Goal: Transaction & Acquisition: Obtain resource

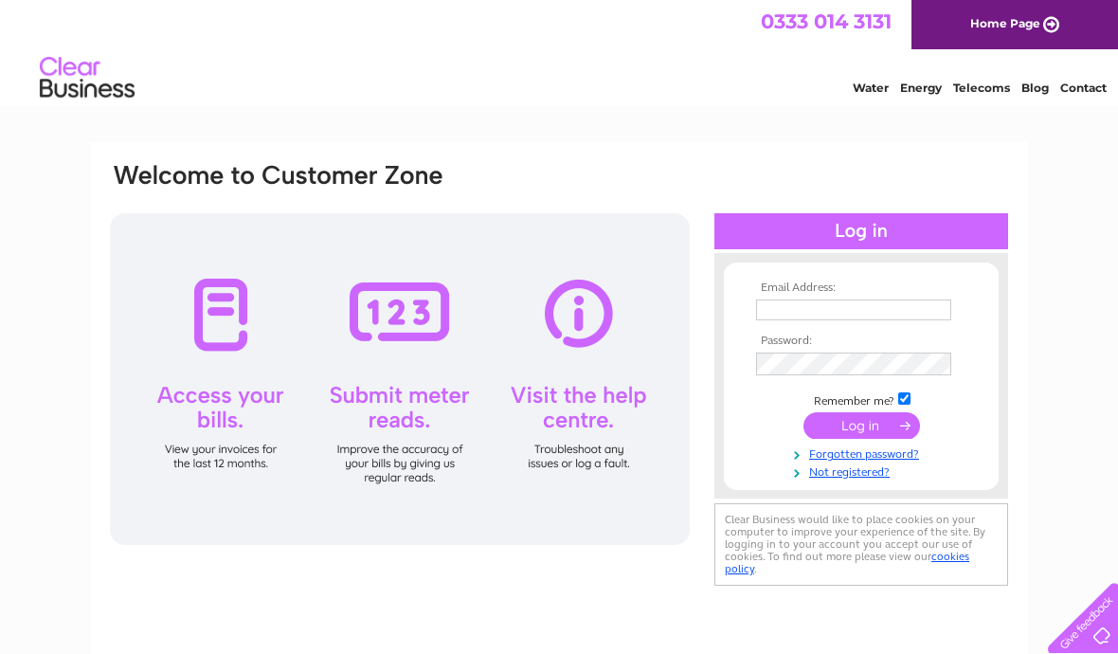
click at [921, 305] on input "text" at bounding box center [853, 309] width 195 height 21
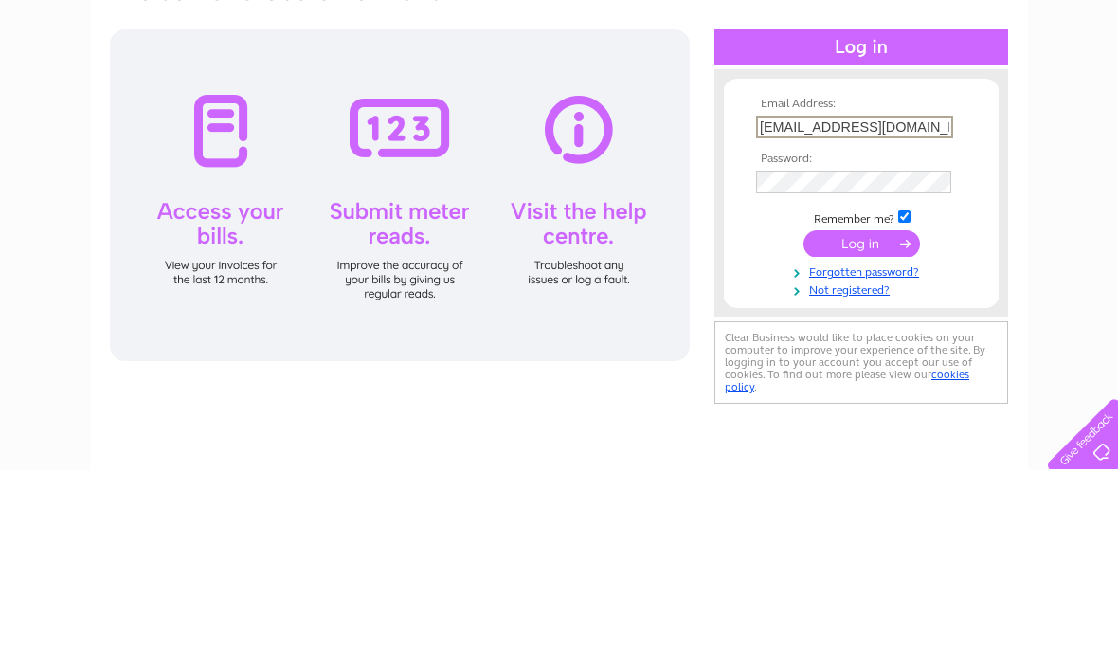
type input "[EMAIL_ADDRESS][DOMAIN_NAME]"
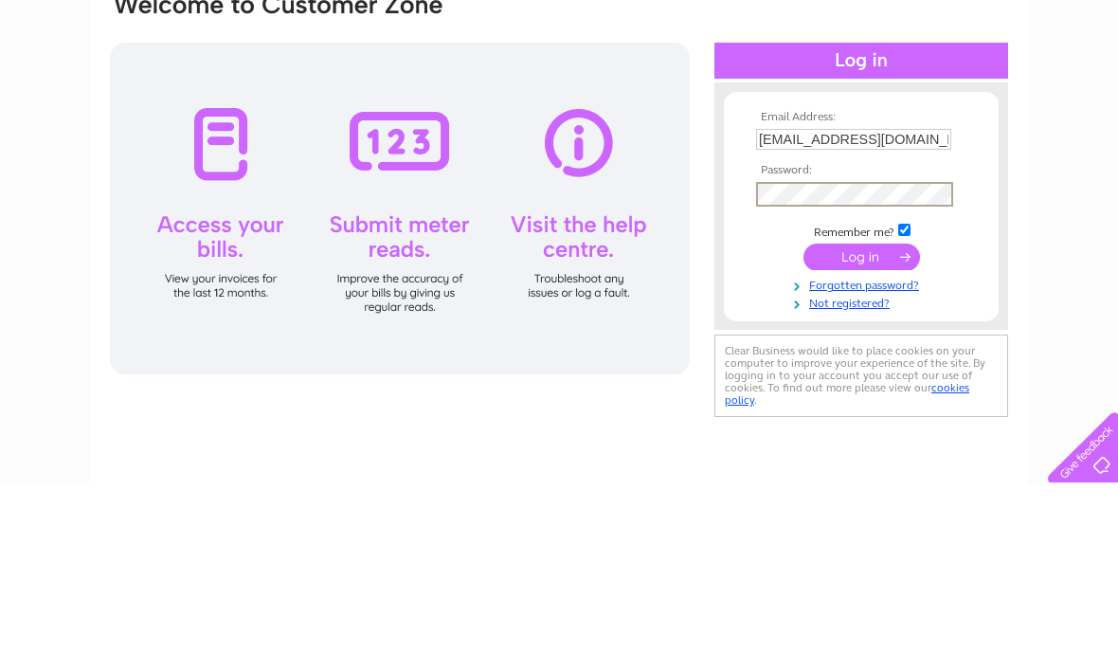
click at [865, 414] on input "submit" at bounding box center [862, 427] width 117 height 27
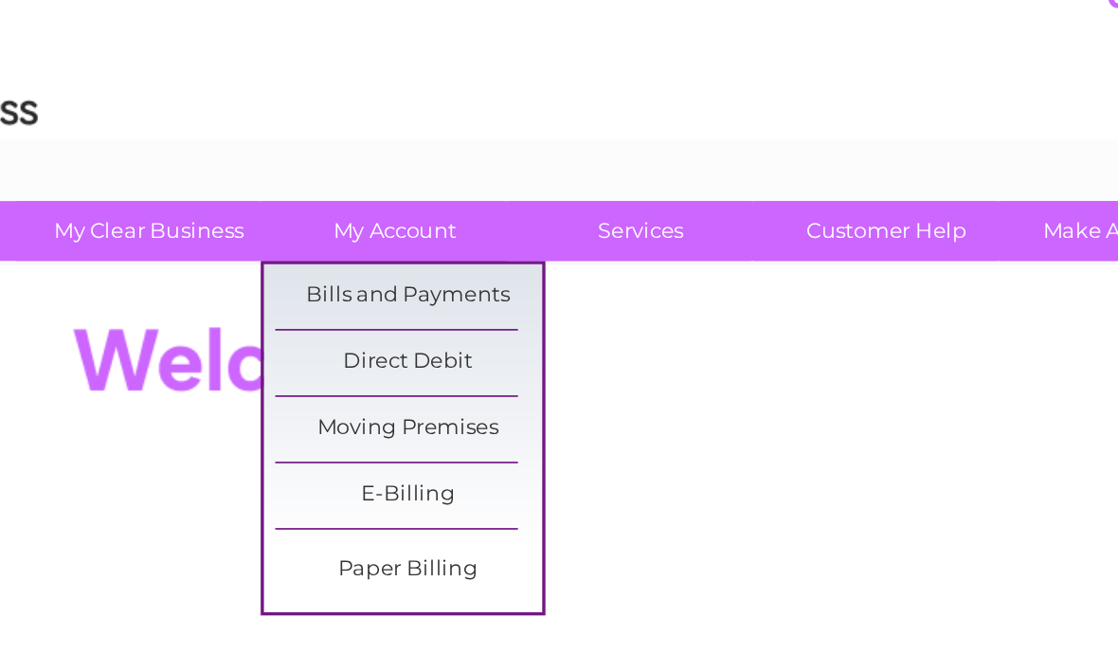
click at [274, 296] on link "E-Billing" at bounding box center [352, 315] width 156 height 38
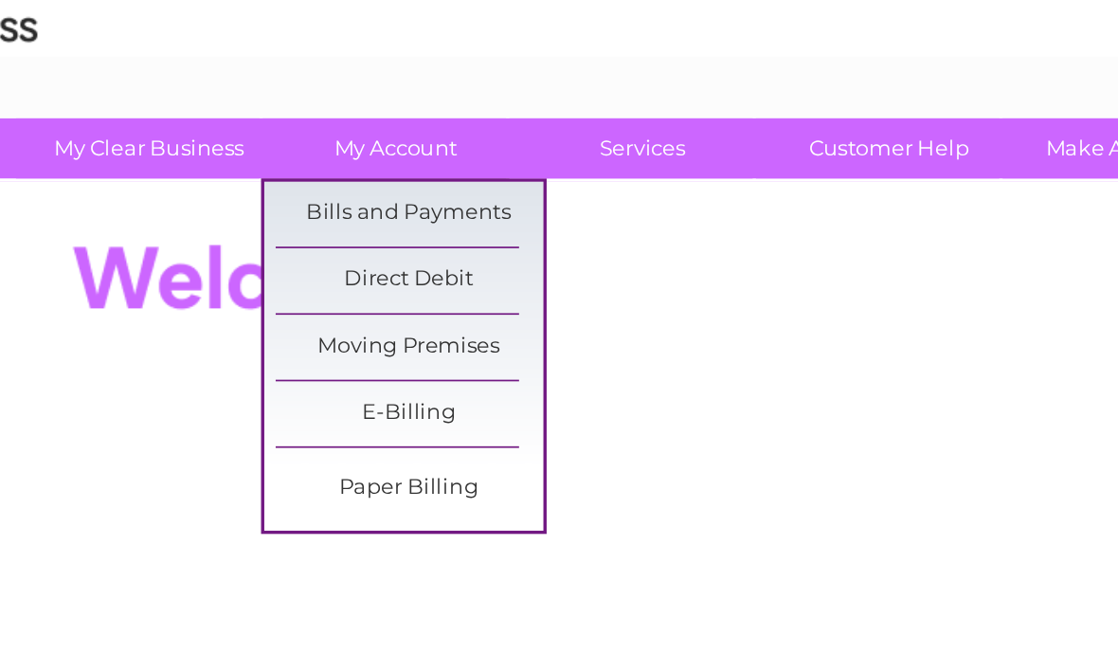
click at [286, 179] on link "Bills and Payments" at bounding box center [352, 198] width 156 height 38
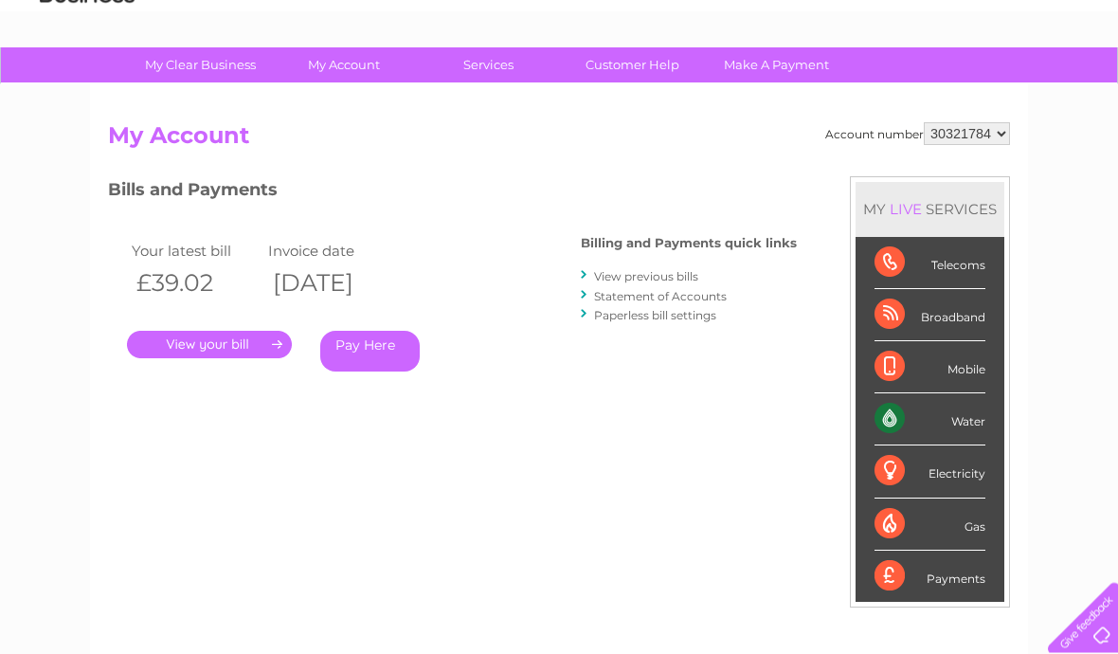
scroll to position [130, 0]
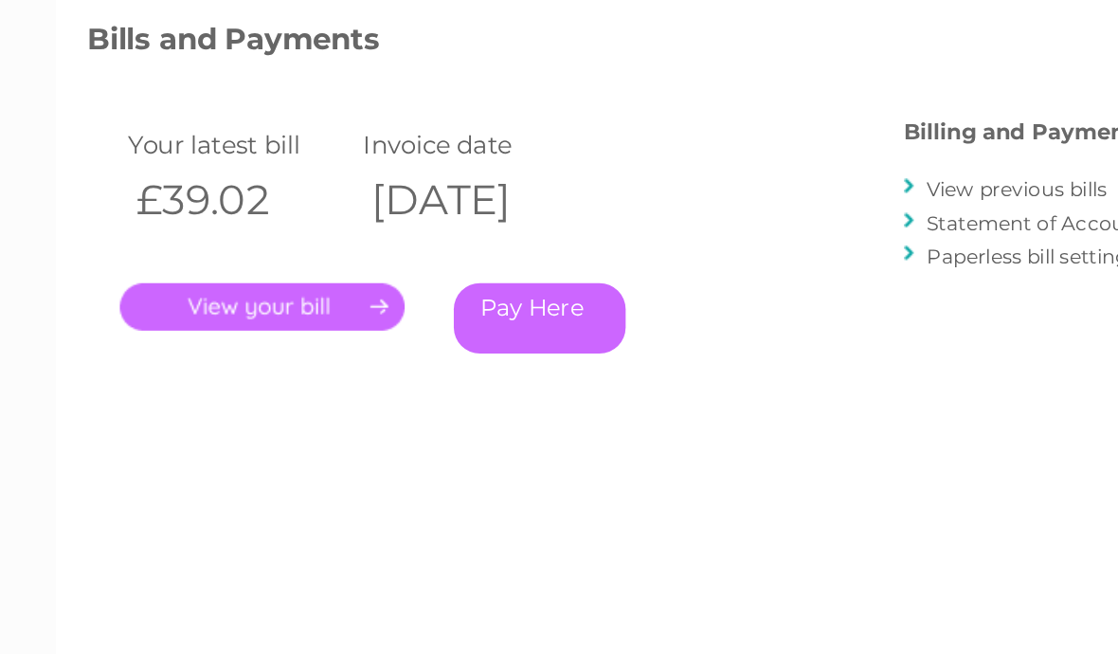
click at [202, 296] on link "." at bounding box center [209, 309] width 165 height 27
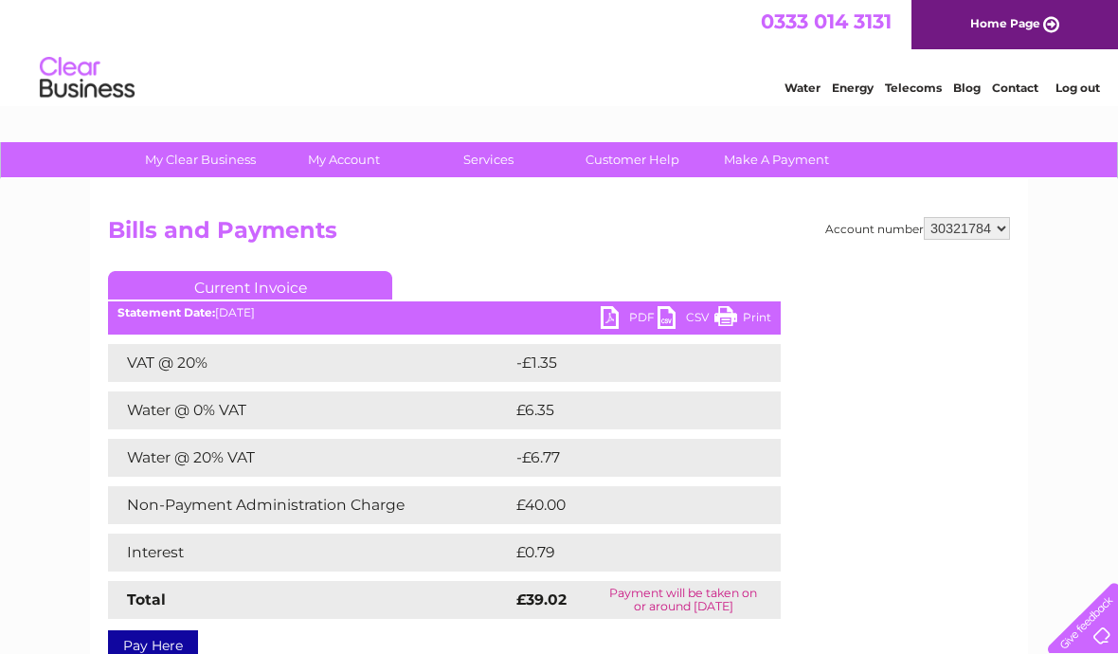
click at [615, 333] on link "PDF" at bounding box center [629, 319] width 57 height 27
